Goal: Transaction & Acquisition: Purchase product/service

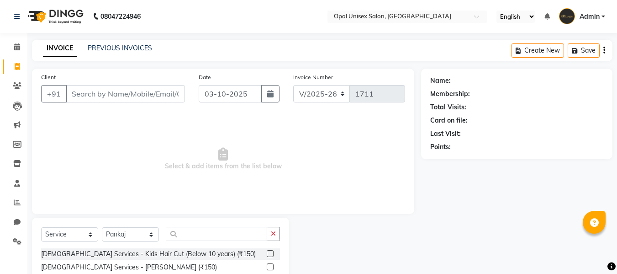
select select "8653"
select select "service"
select select "86884"
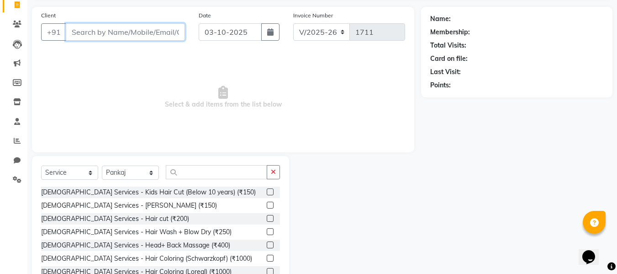
click at [148, 33] on input "Client" at bounding box center [125, 31] width 119 height 17
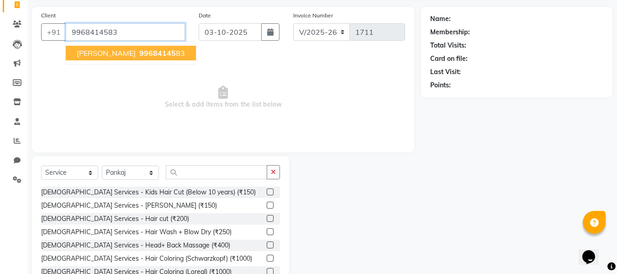
type input "9968414583"
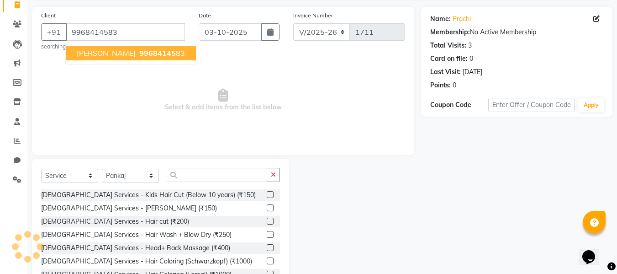
click at [134, 48] on button "[PERSON_NAME] 99684145 83" at bounding box center [131, 53] width 130 height 15
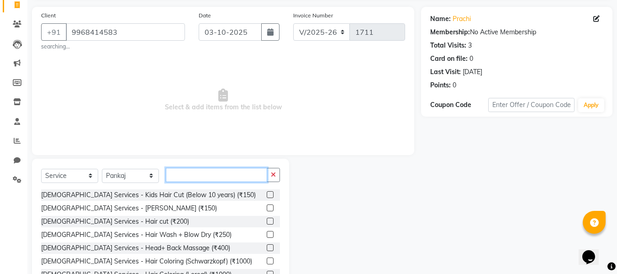
click at [206, 174] on input "text" at bounding box center [216, 175] width 101 height 14
click at [145, 173] on select "Select Stylist [PERSON_NAME] Guru [PERSON_NAME][GEOGRAPHIC_DATA] [PERSON_NAME][…" at bounding box center [130, 176] width 57 height 14
select select "86885"
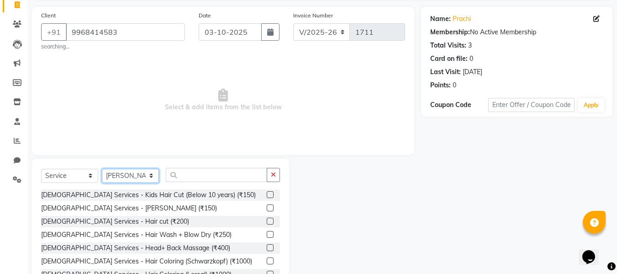
click at [102, 169] on select "Select Stylist [PERSON_NAME] Guru [PERSON_NAME][GEOGRAPHIC_DATA] [PERSON_NAME][…" at bounding box center [130, 176] width 57 height 14
click at [203, 174] on input "text" at bounding box center [216, 175] width 101 height 14
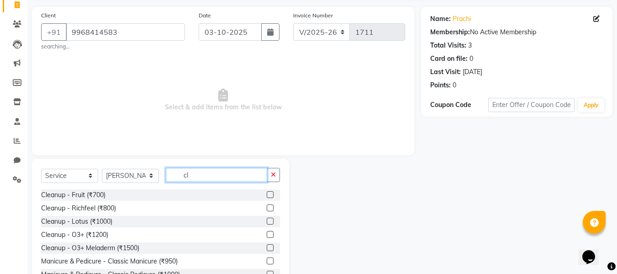
type input "cl"
click at [267, 208] on label at bounding box center [270, 207] width 7 height 7
click at [267, 208] on input "checkbox" at bounding box center [270, 208] width 6 height 6
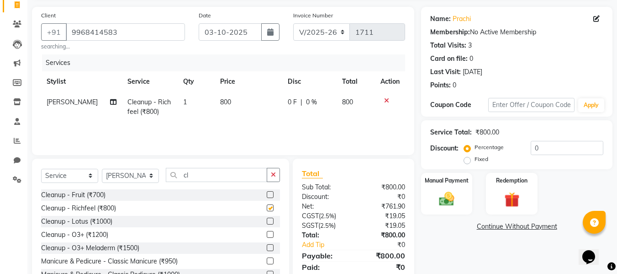
checkbox input "false"
click at [227, 178] on input "cl" at bounding box center [216, 175] width 101 height 14
type input "c"
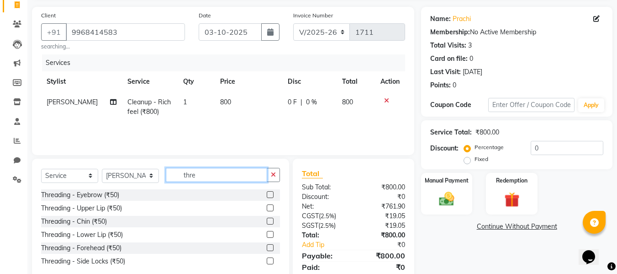
type input "thre"
click at [269, 193] on label at bounding box center [270, 194] width 7 height 7
click at [269, 193] on input "checkbox" at bounding box center [270, 195] width 6 height 6
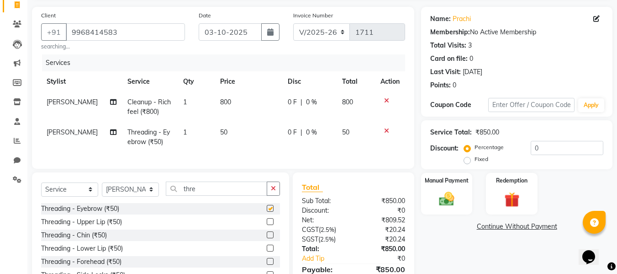
checkbox input "false"
click at [272, 225] on label at bounding box center [270, 221] width 7 height 7
click at [272, 225] on input "checkbox" at bounding box center [270, 222] width 6 height 6
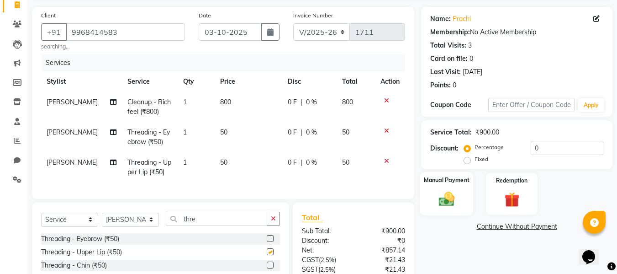
checkbox input "false"
click at [456, 205] on img at bounding box center [447, 199] width 26 height 18
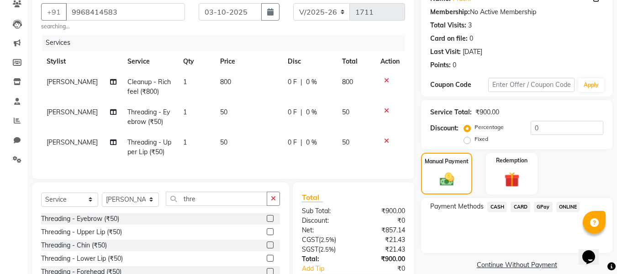
scroll to position [92, 0]
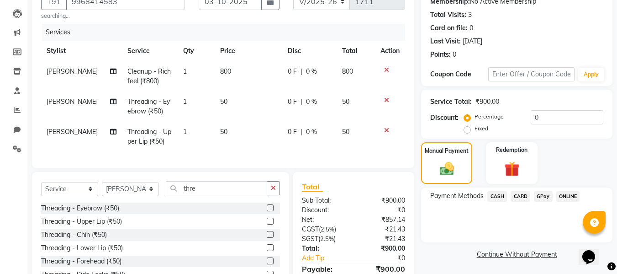
click at [545, 198] on span "GPay" at bounding box center [543, 196] width 19 height 11
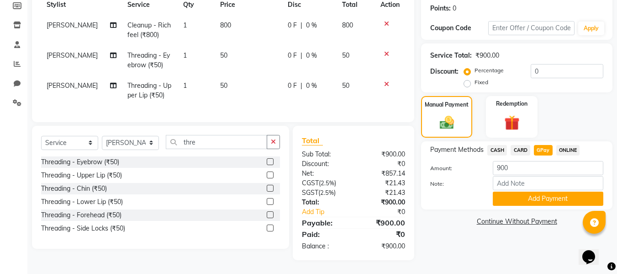
scroll to position [145, 0]
click at [538, 191] on button "Add Payment" at bounding box center [548, 198] width 111 height 14
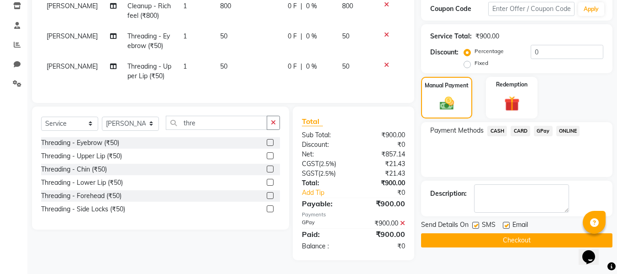
scroll to position [164, 0]
click at [516, 233] on button "Checkout" at bounding box center [516, 240] width 191 height 14
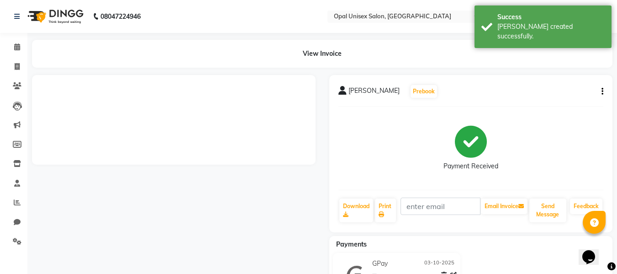
click at [18, 57] on li "Invoice" at bounding box center [13, 67] width 27 height 20
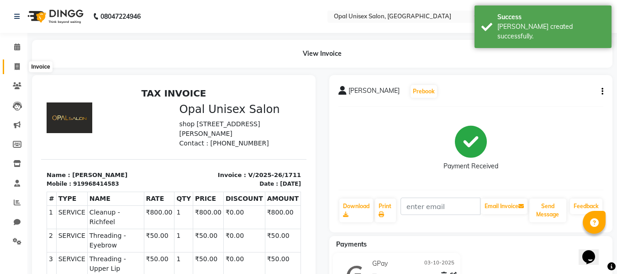
click at [20, 66] on span at bounding box center [17, 67] width 16 height 11
select select "service"
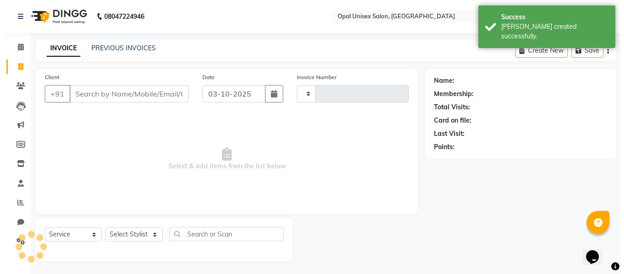
scroll to position [1, 0]
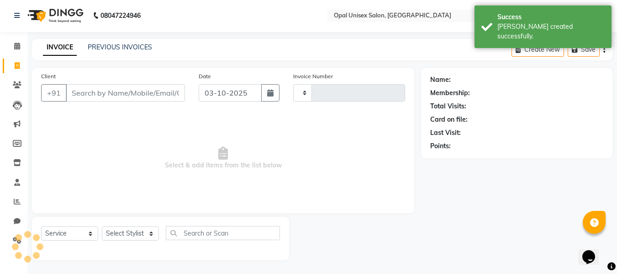
type input "1712"
select select "8653"
click at [81, 90] on input "Client" at bounding box center [125, 92] width 119 height 17
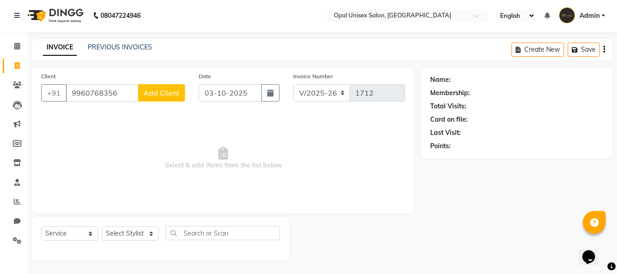
type input "9960768356"
click at [155, 96] on span "Add Client" at bounding box center [161, 92] width 36 height 9
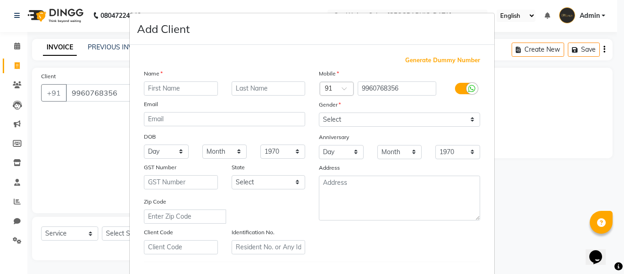
click at [160, 88] on input "text" at bounding box center [181, 88] width 74 height 14
type input "Sashi"
click at [323, 108] on label "Gender" at bounding box center [330, 104] width 22 height 8
click at [325, 122] on select "Select [DEMOGRAPHIC_DATA] [DEMOGRAPHIC_DATA] Other Prefer Not To Say" at bounding box center [399, 119] width 161 height 14
select select "[DEMOGRAPHIC_DATA]"
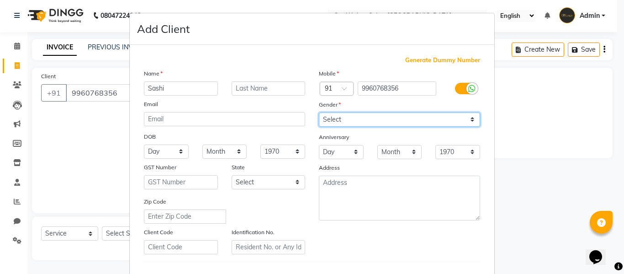
click at [319, 112] on select "Select [DEMOGRAPHIC_DATA] [DEMOGRAPHIC_DATA] Other Prefer Not To Say" at bounding box center [399, 119] width 161 height 14
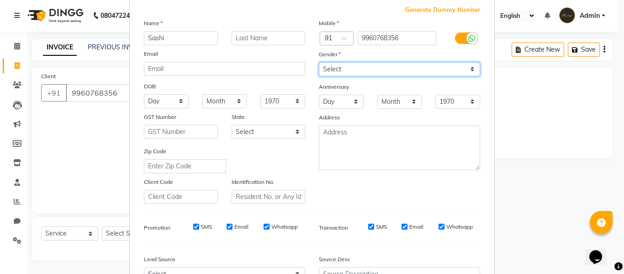
scroll to position [122, 0]
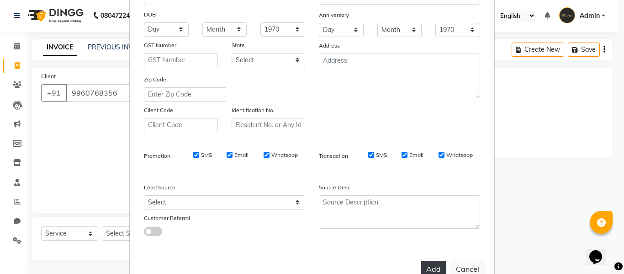
click at [437, 263] on button "Add" at bounding box center [434, 268] width 26 height 16
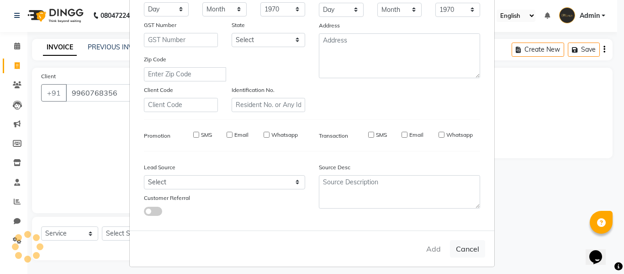
select select
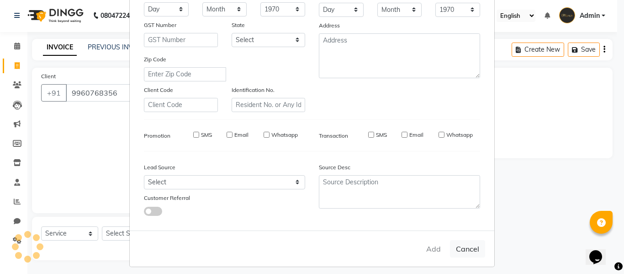
select select
checkbox input "false"
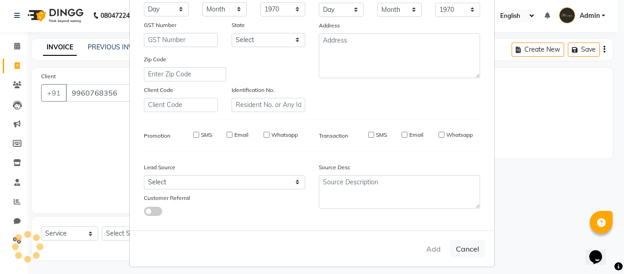
checkbox input "false"
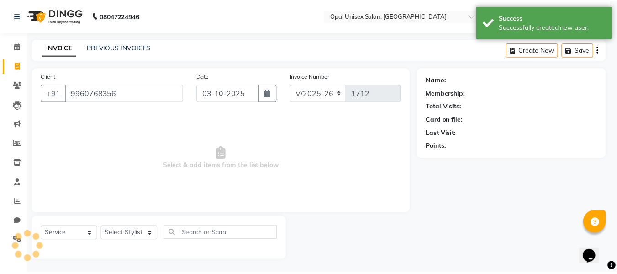
scroll to position [148, 0]
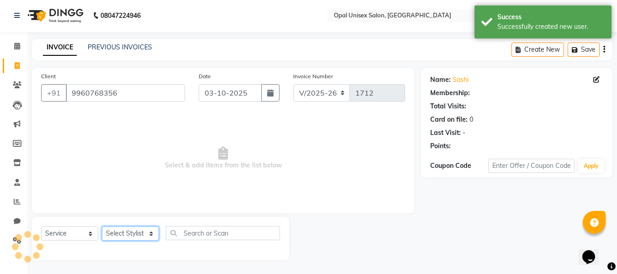
click at [128, 233] on select "Select Stylist [PERSON_NAME] Guru [PERSON_NAME][GEOGRAPHIC_DATA] [PERSON_NAME][…" at bounding box center [130, 233] width 57 height 14
select select "86884"
click at [102, 226] on select "Select Stylist [PERSON_NAME] Guru [PERSON_NAME][GEOGRAPHIC_DATA] [PERSON_NAME][…" at bounding box center [130, 233] width 57 height 14
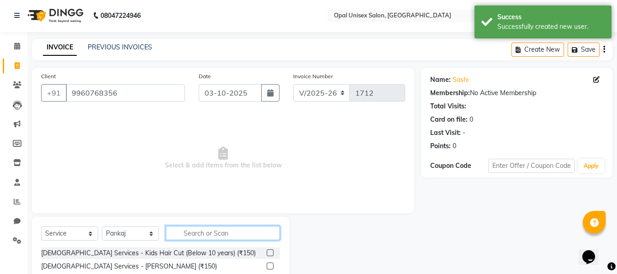
click at [212, 228] on input "text" at bounding box center [223, 233] width 114 height 14
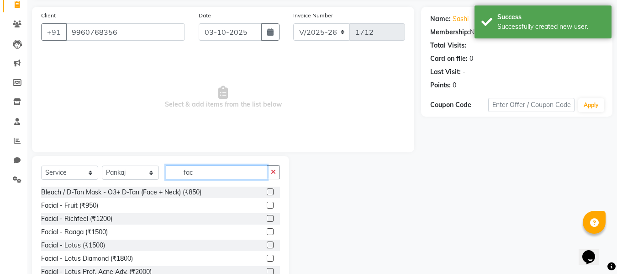
scroll to position [31, 0]
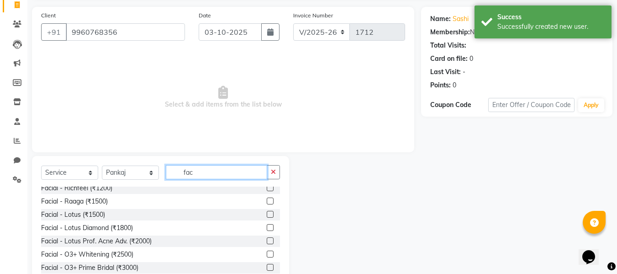
type input "fac"
click at [267, 254] on label at bounding box center [270, 253] width 7 height 7
click at [267, 254] on input "checkbox" at bounding box center [270, 254] width 6 height 6
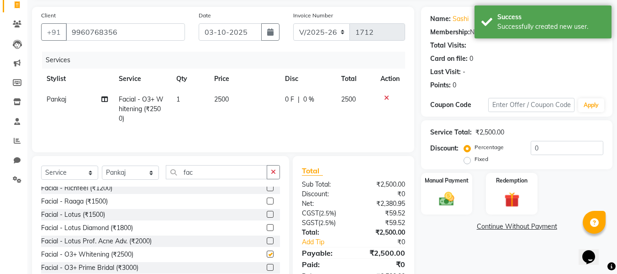
checkbox input "false"
click at [220, 165] on input "fac" at bounding box center [216, 172] width 101 height 14
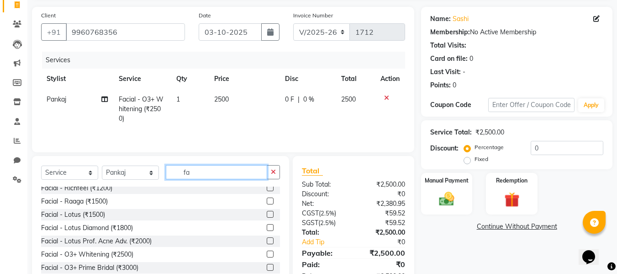
type input "f"
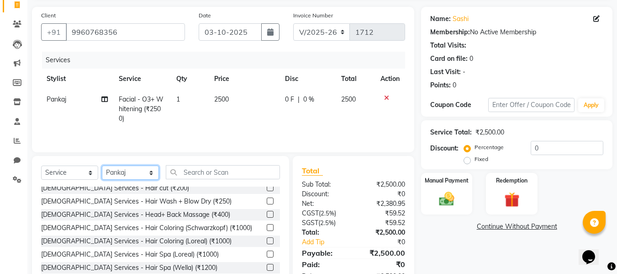
click at [140, 168] on select "Select Stylist [PERSON_NAME] Guru [PERSON_NAME][GEOGRAPHIC_DATA] [PERSON_NAME][…" at bounding box center [130, 172] width 57 height 14
select select "91957"
click at [102, 165] on select "Select Stylist [PERSON_NAME] Guru [PERSON_NAME][GEOGRAPHIC_DATA] [PERSON_NAME][…" at bounding box center [130, 172] width 57 height 14
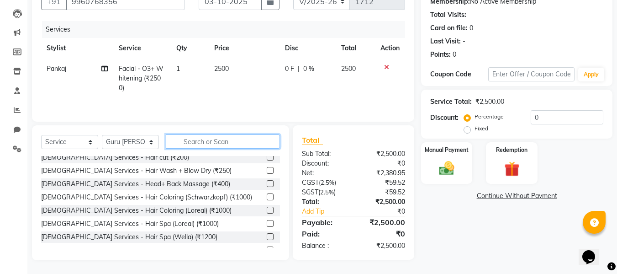
click at [214, 137] on input "text" at bounding box center [223, 141] width 114 height 14
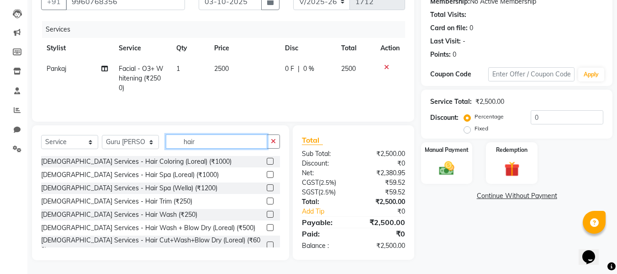
scroll to position [61, 0]
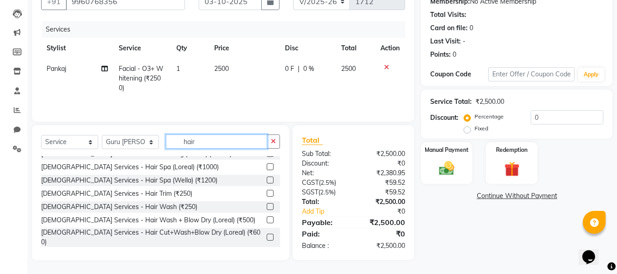
type input "hair"
click at [267, 232] on div at bounding box center [273, 237] width 13 height 11
click at [267, 233] on label at bounding box center [270, 236] width 7 height 7
click at [267, 234] on input "checkbox" at bounding box center [270, 237] width 6 height 6
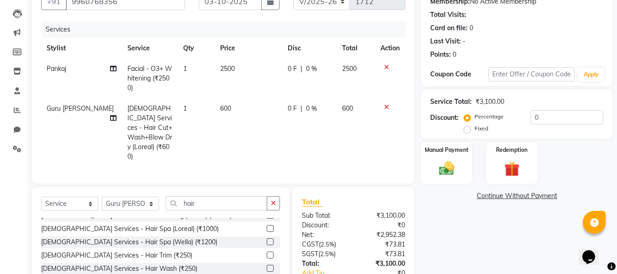
checkbox input "false"
click at [201, 196] on input "hair" at bounding box center [216, 203] width 101 height 14
type input "h"
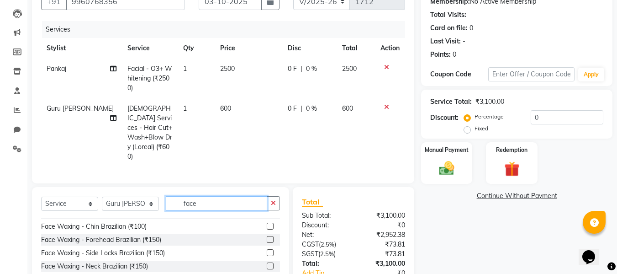
scroll to position [61, 0]
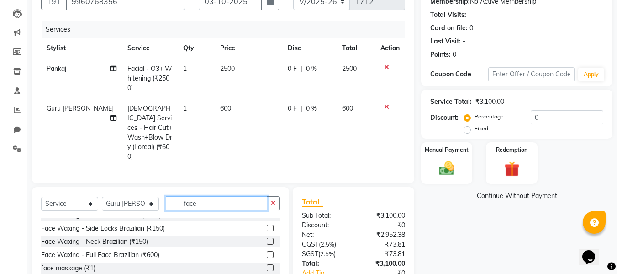
type input "face"
click at [267, 251] on label at bounding box center [270, 254] width 7 height 7
click at [267, 252] on input "checkbox" at bounding box center [270, 255] width 6 height 6
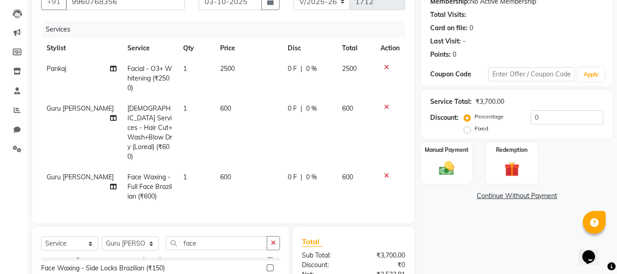
checkbox input "false"
click at [214, 236] on input "face" at bounding box center [216, 243] width 101 height 14
type input "f"
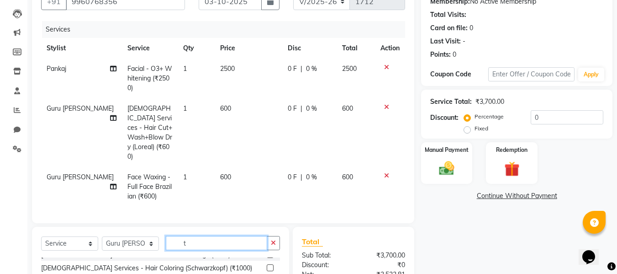
scroll to position [0, 0]
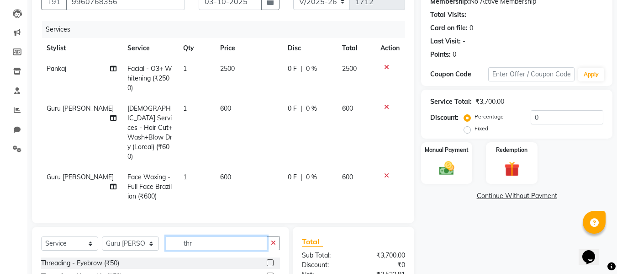
type input "thr"
click at [267, 259] on label at bounding box center [270, 262] width 7 height 7
click at [267, 260] on input "checkbox" at bounding box center [270, 263] width 6 height 6
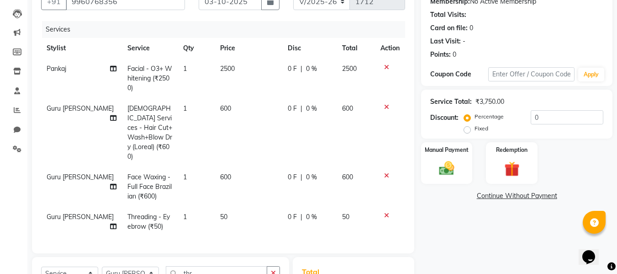
checkbox input "false"
click at [224, 173] on span "600" at bounding box center [225, 177] width 11 height 8
select select "91957"
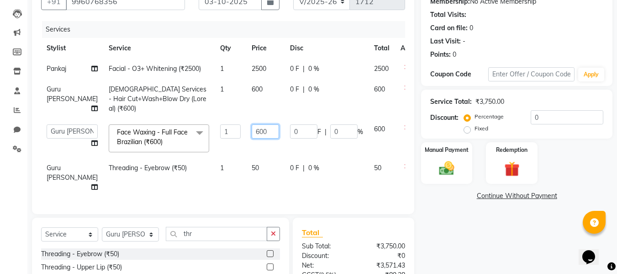
click at [252, 132] on input "600" at bounding box center [265, 131] width 27 height 14
type input "650"
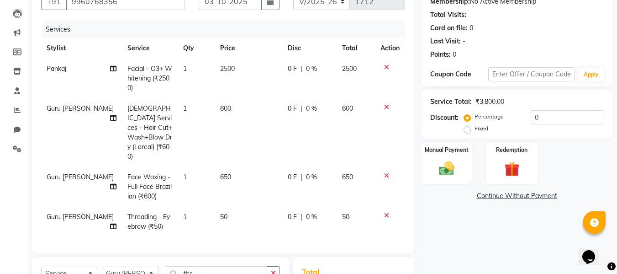
click at [69, 144] on tbody "Pankaj Facial - O3+ Whitening (₹2500) 1 2500 0 F | 0 % 2500 Guru [PERSON_NAME] …" at bounding box center [223, 147] width 364 height 178
click at [66, 173] on span "Guru [PERSON_NAME]" at bounding box center [80, 177] width 67 height 8
select select "91957"
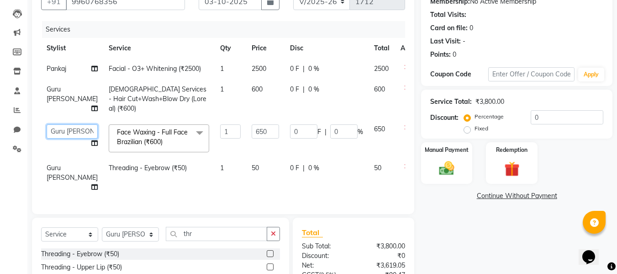
click at [61, 133] on select "[PERSON_NAME] Guru [PERSON_NAME][GEOGRAPHIC_DATA] [PERSON_NAME][GEOGRAPHIC_DATA…" at bounding box center [72, 131] width 51 height 14
select select "86885"
click at [60, 176] on span "Guru [PERSON_NAME]" at bounding box center [72, 172] width 51 height 18
select select "91957"
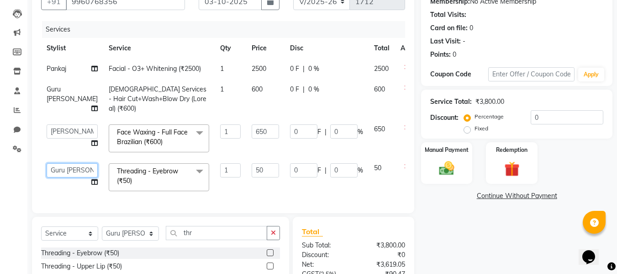
click at [61, 168] on select "[PERSON_NAME] Guru [PERSON_NAME][GEOGRAPHIC_DATA] [PERSON_NAME][GEOGRAPHIC_DATA…" at bounding box center [72, 170] width 51 height 14
select select "86885"
click at [441, 174] on img at bounding box center [447, 168] width 26 height 18
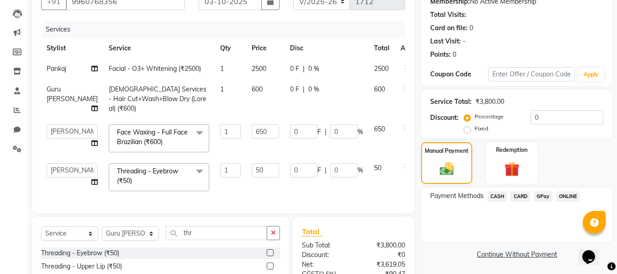
click at [539, 194] on span "GPay" at bounding box center [543, 196] width 19 height 11
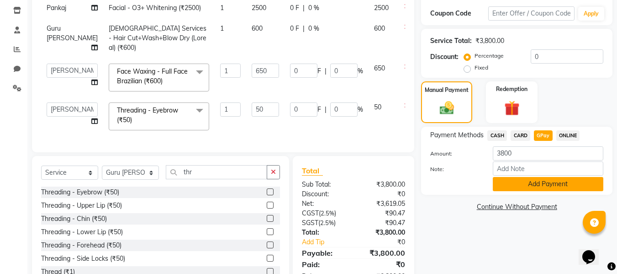
click at [530, 180] on button "Add Payment" at bounding box center [548, 184] width 111 height 14
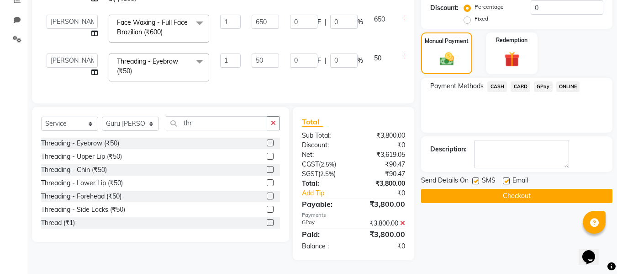
scroll to position [209, 0]
click at [523, 189] on button "Checkout" at bounding box center [516, 196] width 191 height 14
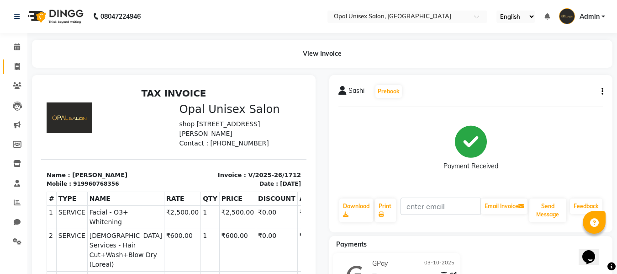
click at [16, 67] on icon at bounding box center [17, 66] width 5 height 7
select select "service"
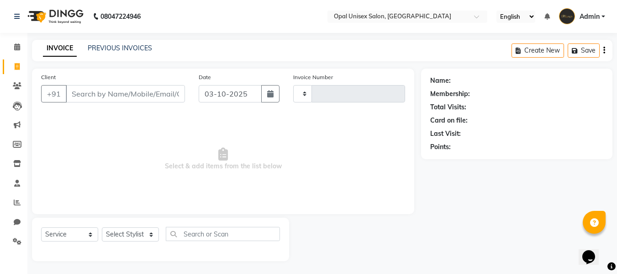
type input "1713"
select select "8653"
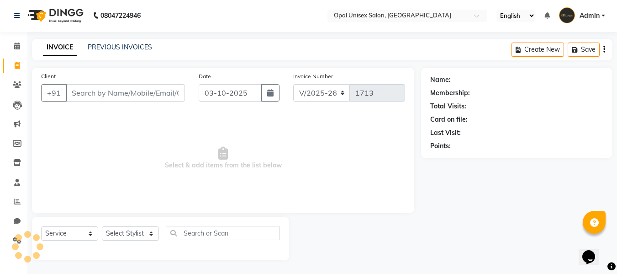
click at [94, 94] on input "Client" at bounding box center [125, 92] width 119 height 17
click at [106, 95] on input "Client" at bounding box center [125, 92] width 119 height 17
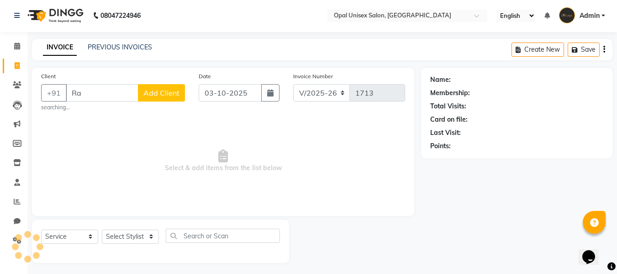
type input "R"
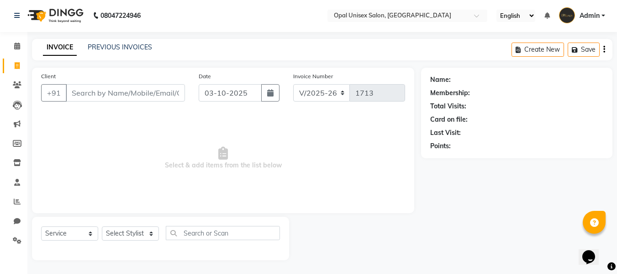
type input "7"
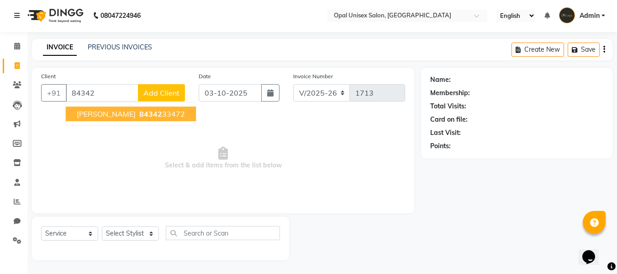
click at [121, 112] on span "[PERSON_NAME]" at bounding box center [106, 113] width 59 height 9
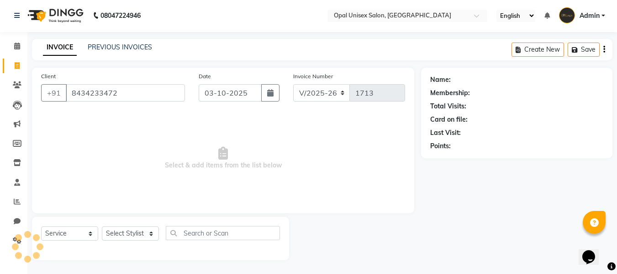
type input "8434233472"
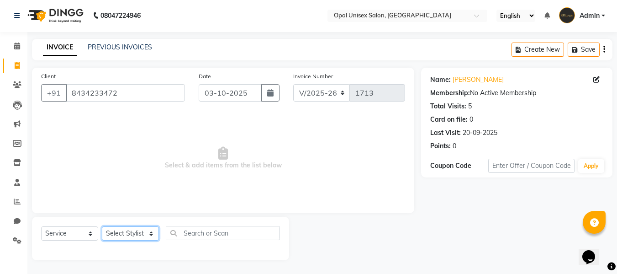
click at [115, 239] on select "Select Stylist [PERSON_NAME] Guru [PERSON_NAME][GEOGRAPHIC_DATA] [PERSON_NAME][…" at bounding box center [130, 233] width 57 height 14
select select "86884"
click at [102, 226] on select "Select Stylist [PERSON_NAME] Guru [PERSON_NAME][GEOGRAPHIC_DATA] [PERSON_NAME][…" at bounding box center [130, 233] width 57 height 14
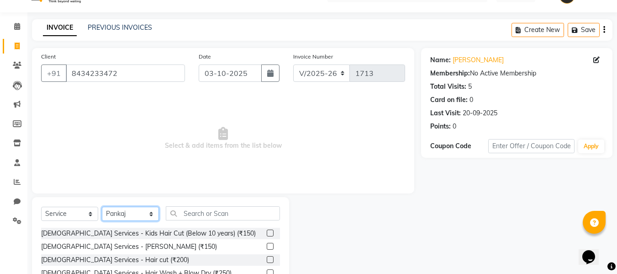
scroll to position [32, 0]
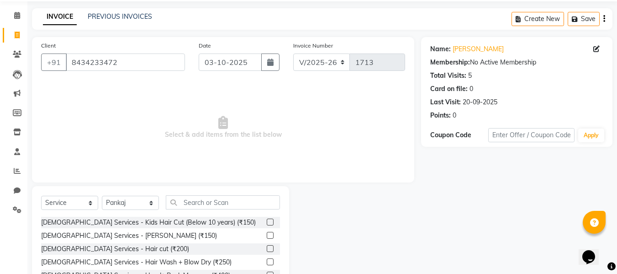
click at [267, 248] on label at bounding box center [270, 248] width 7 height 7
click at [267, 248] on input "checkbox" at bounding box center [270, 249] width 6 height 6
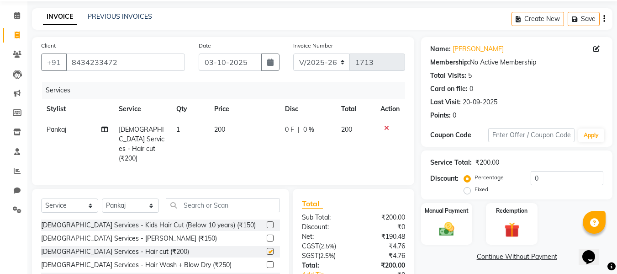
checkbox input "false"
click at [454, 229] on img at bounding box center [447, 229] width 26 height 18
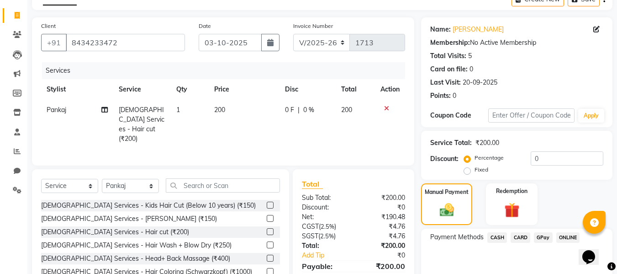
scroll to position [62, 0]
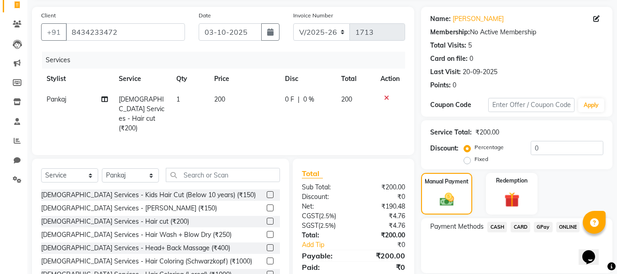
click at [541, 228] on span "GPay" at bounding box center [543, 226] width 19 height 11
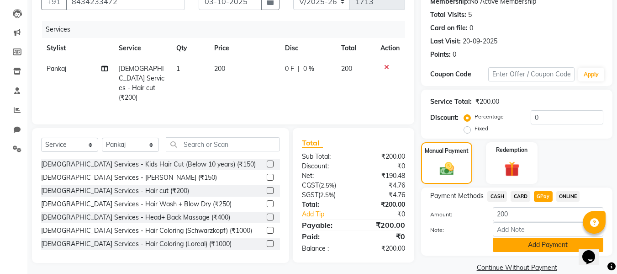
click at [522, 246] on button "Add Payment" at bounding box center [548, 244] width 111 height 14
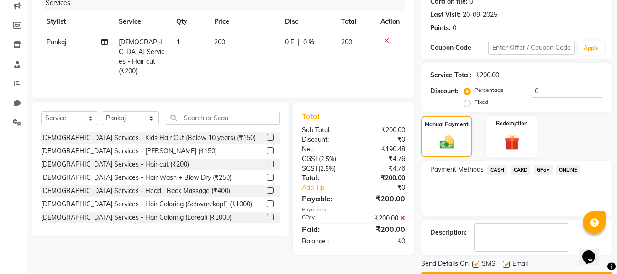
scroll to position [145, 0]
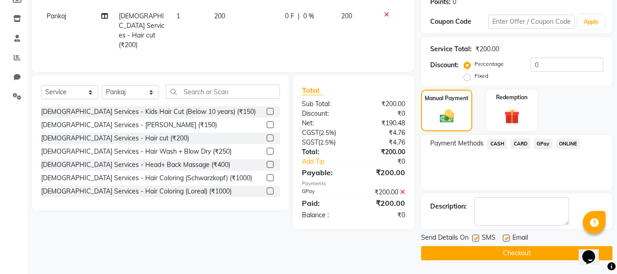
click at [513, 256] on button "Checkout" at bounding box center [516, 253] width 191 height 14
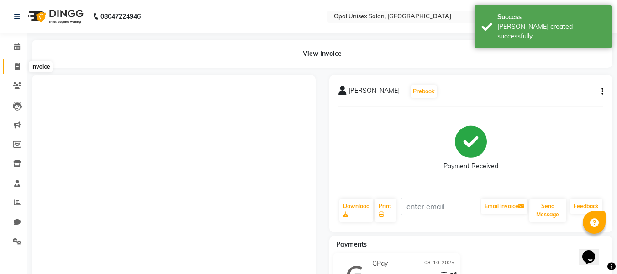
click at [19, 63] on icon at bounding box center [17, 66] width 5 height 7
select select "service"
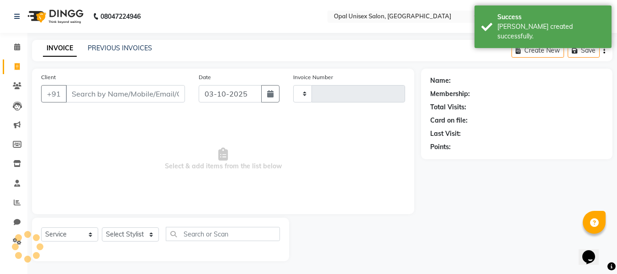
type input "1714"
select select "8653"
click at [92, 96] on input "Client" at bounding box center [125, 92] width 119 height 17
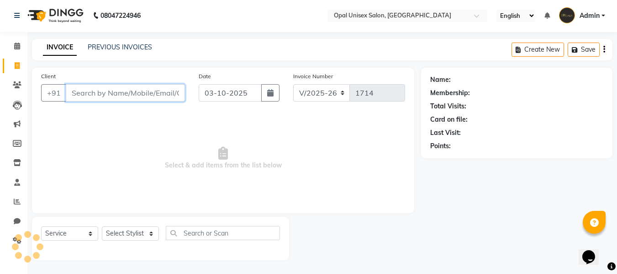
click at [121, 95] on input "Client" at bounding box center [125, 92] width 119 height 17
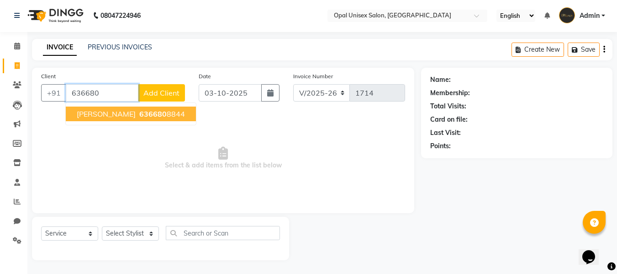
click at [156, 119] on button "[PERSON_NAME] 636680 8844" at bounding box center [131, 113] width 130 height 15
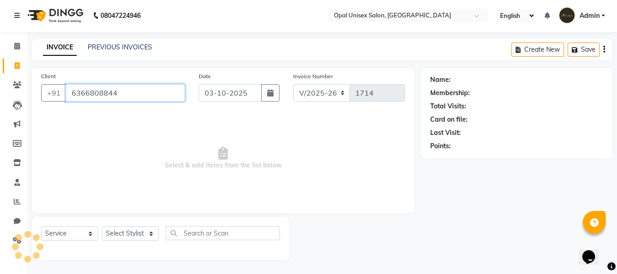
type input "6366808844"
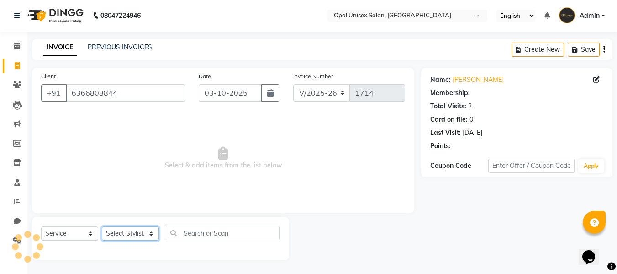
click at [135, 234] on select "Select Stylist [PERSON_NAME] Guru [PERSON_NAME][GEOGRAPHIC_DATA] [PERSON_NAME][…" at bounding box center [130, 233] width 57 height 14
select select "86884"
click at [102, 226] on select "Select Stylist [PERSON_NAME] Guru [PERSON_NAME][GEOGRAPHIC_DATA] [PERSON_NAME][…" at bounding box center [130, 233] width 57 height 14
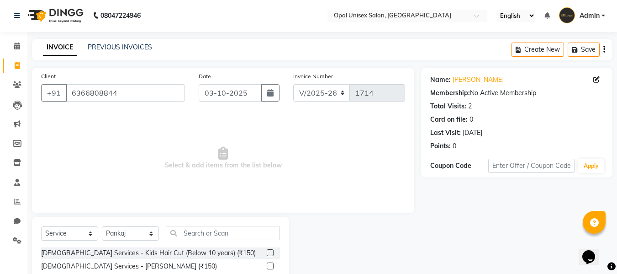
click at [267, 250] on label at bounding box center [270, 252] width 7 height 7
click at [267, 250] on input "checkbox" at bounding box center [270, 253] width 6 height 6
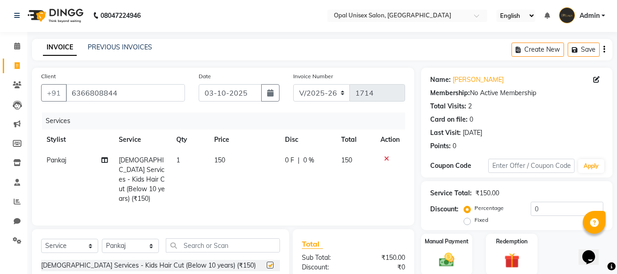
checkbox input "false"
click at [136, 241] on select "Select Stylist [PERSON_NAME] Guru [PERSON_NAME][GEOGRAPHIC_DATA] [PERSON_NAME][…" at bounding box center [130, 245] width 57 height 14
select select "91957"
click at [102, 238] on select "Select Stylist [PERSON_NAME] Guru [PERSON_NAME][GEOGRAPHIC_DATA] [PERSON_NAME][…" at bounding box center [130, 245] width 57 height 14
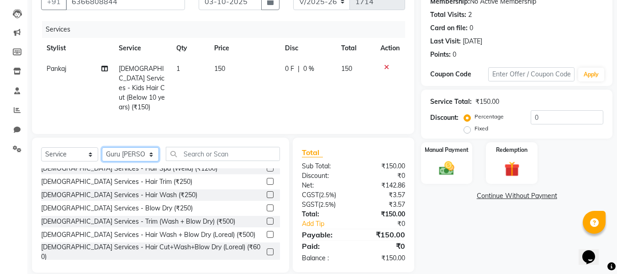
scroll to position [122, 0]
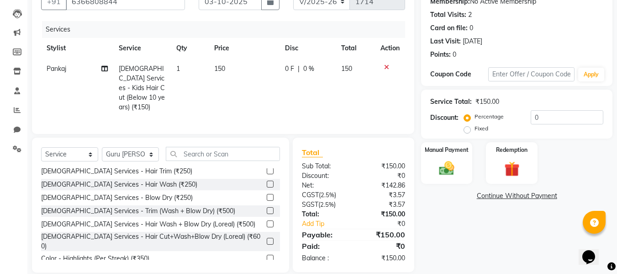
click at [267, 237] on label at bounding box center [270, 240] width 7 height 7
click at [267, 238] on input "checkbox" at bounding box center [270, 241] width 6 height 6
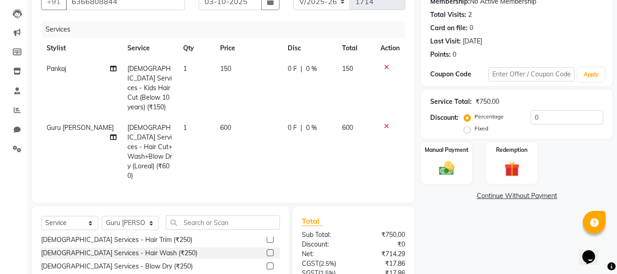
checkbox input "false"
click at [441, 160] on img at bounding box center [447, 168] width 26 height 18
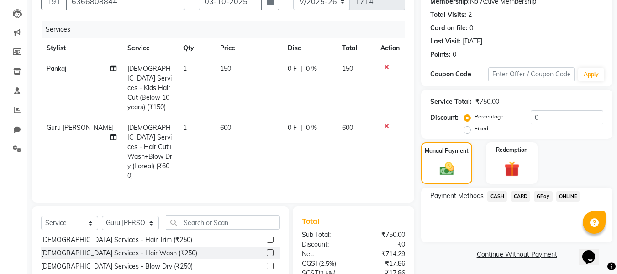
click at [547, 195] on span "GPay" at bounding box center [543, 196] width 19 height 11
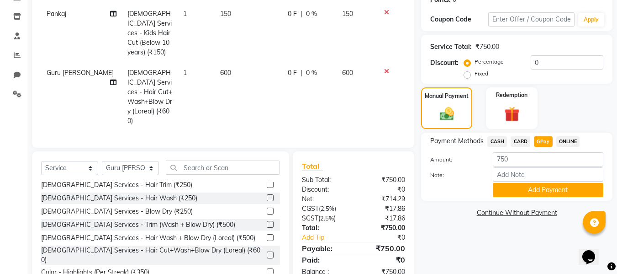
scroll to position [151, 0]
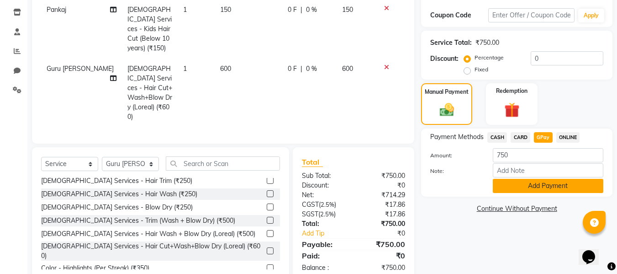
click at [548, 189] on button "Add Payment" at bounding box center [548, 186] width 111 height 14
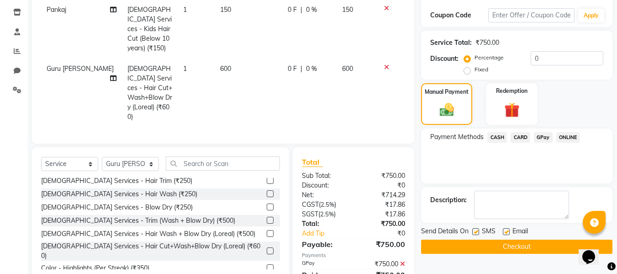
click at [531, 242] on button "Checkout" at bounding box center [516, 246] width 191 height 14
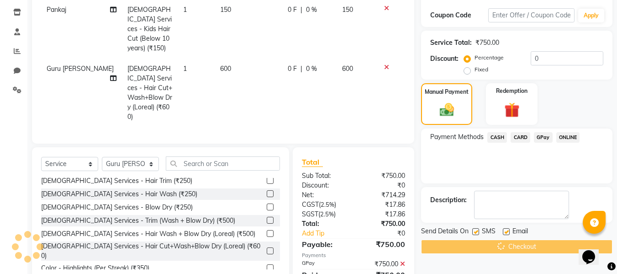
scroll to position [170, 0]
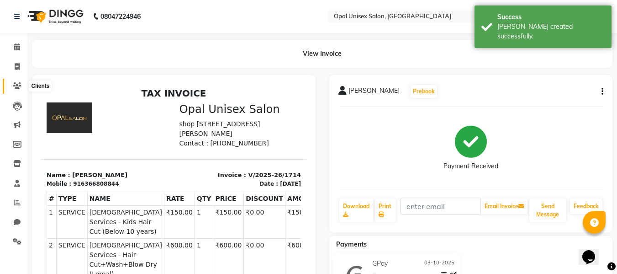
drag, startPoint x: 17, startPoint y: 82, endPoint x: 32, endPoint y: 89, distance: 16.3
click at [18, 82] on span at bounding box center [17, 86] width 16 height 11
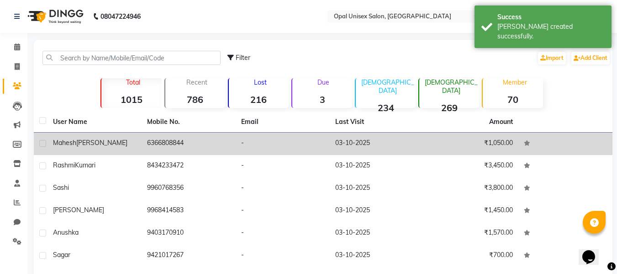
click at [126, 137] on td "[PERSON_NAME]" at bounding box center [94, 143] width 94 height 22
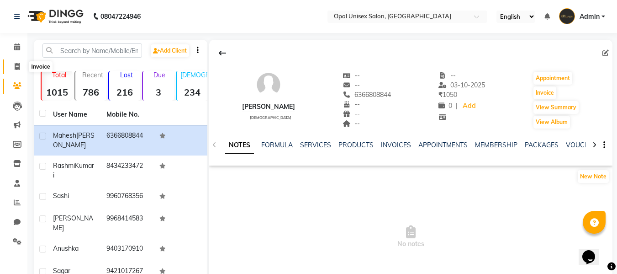
click at [12, 64] on span at bounding box center [17, 67] width 16 height 11
select select "service"
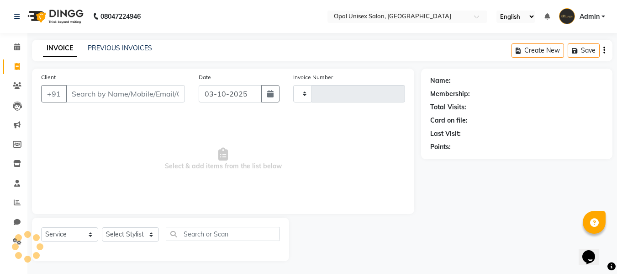
scroll to position [1, 0]
select select "8653"
type input "1715"
